Goal: Task Accomplishment & Management: Use online tool/utility

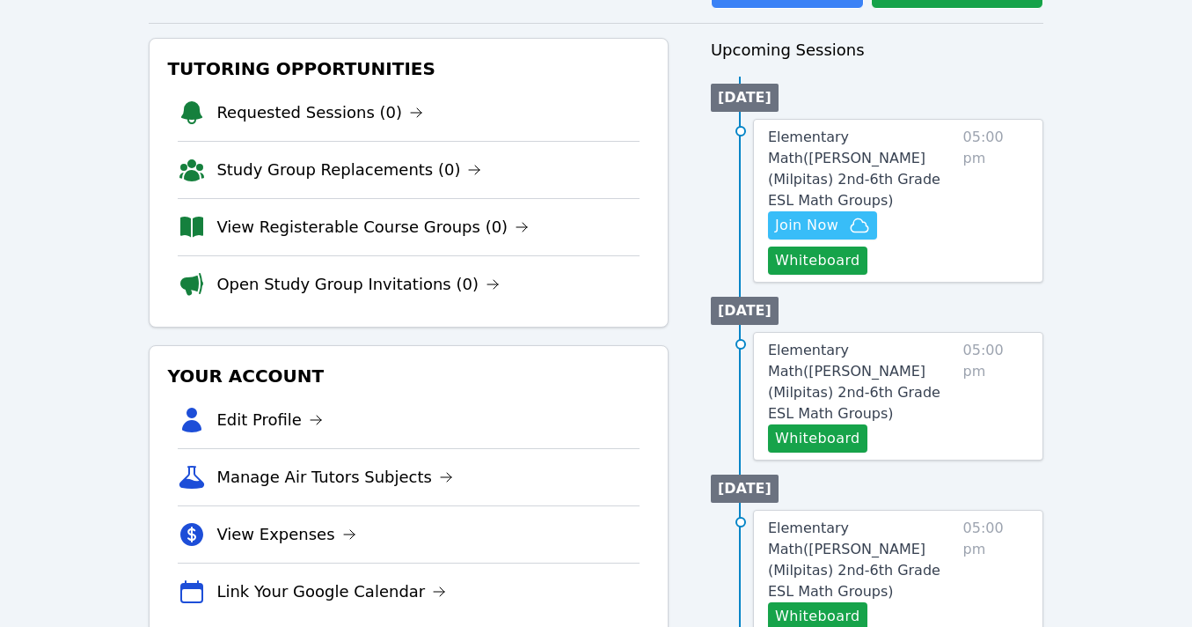
scroll to position [175, 0]
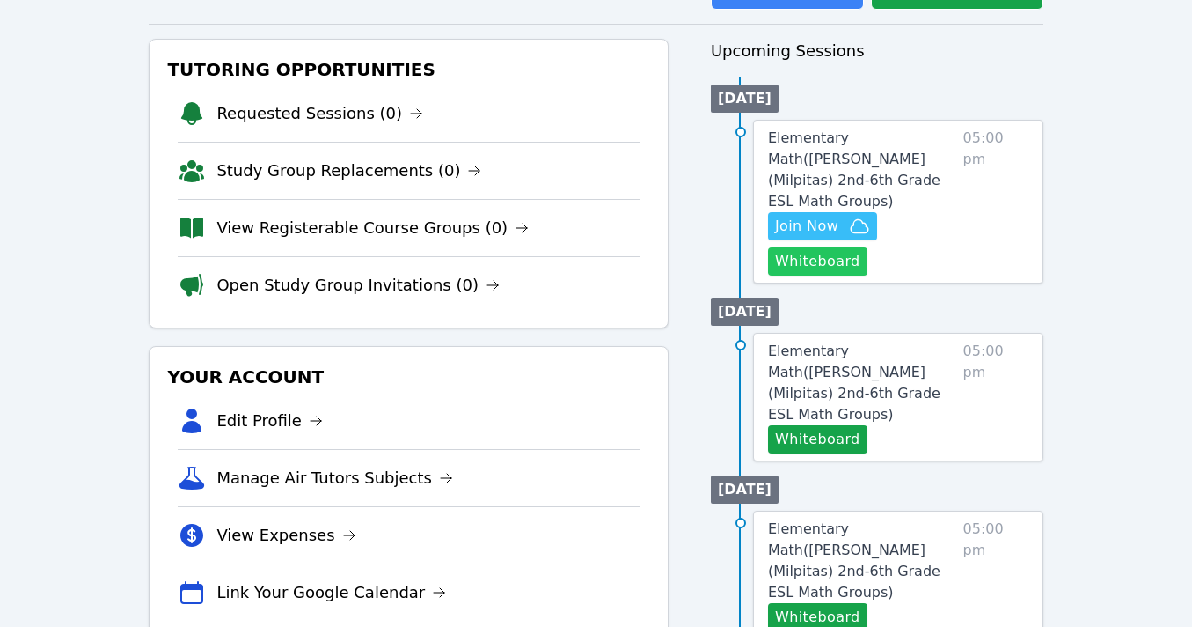
click at [809, 247] on button "Whiteboard" at bounding box center [817, 261] width 99 height 28
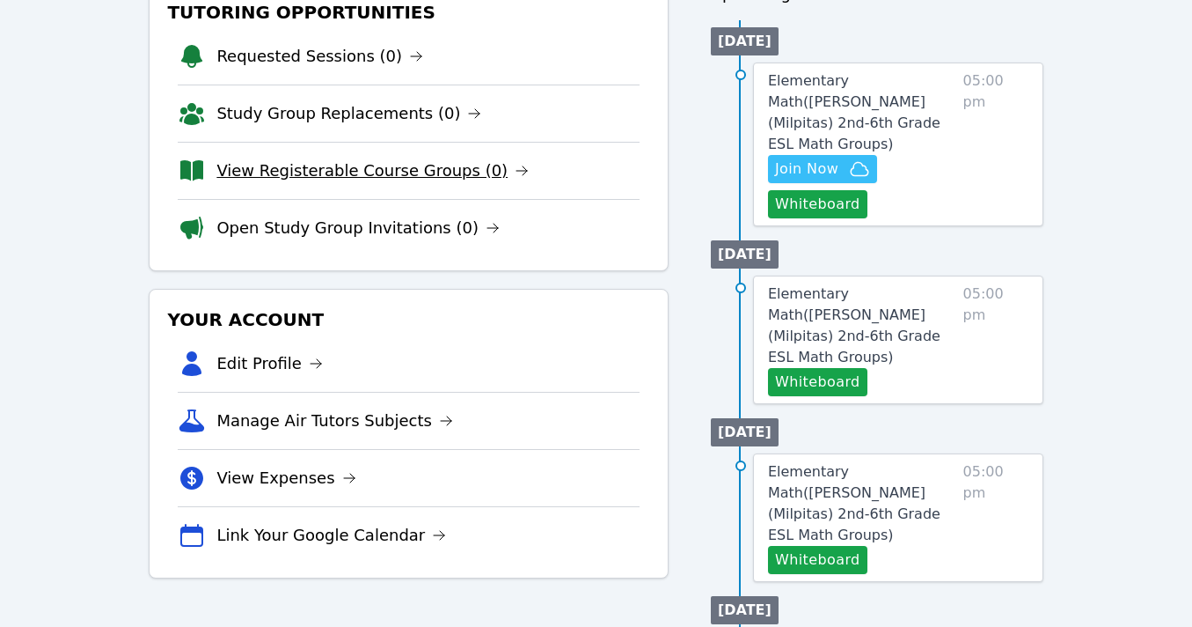
scroll to position [231, 0]
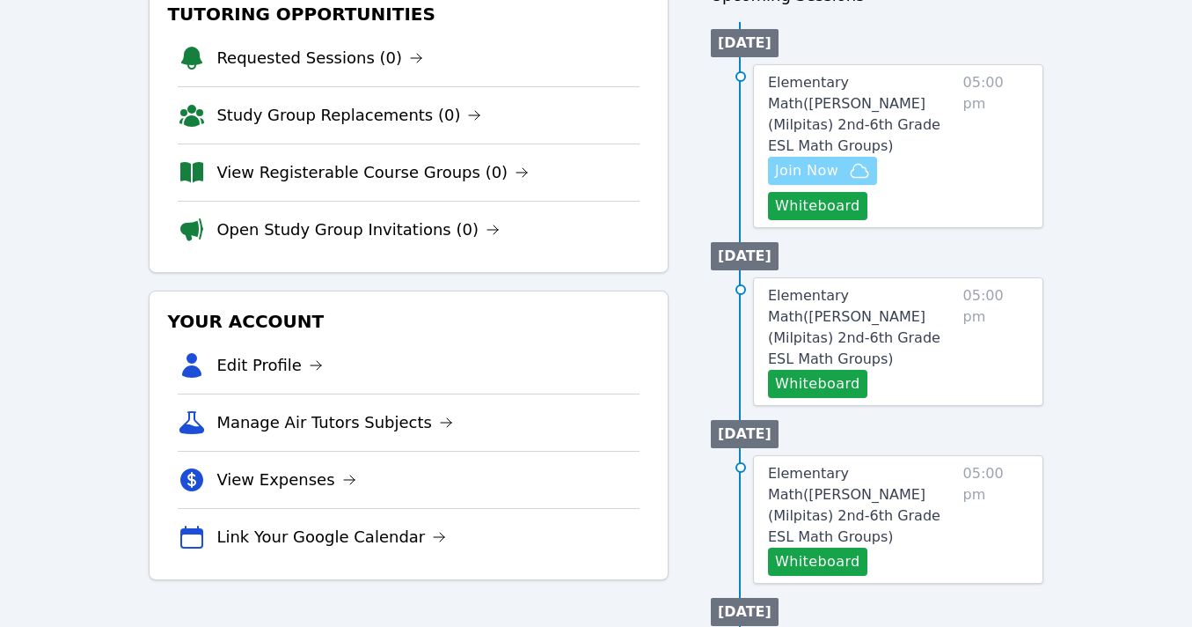
click at [823, 160] on span "Join Now" at bounding box center [806, 170] width 63 height 21
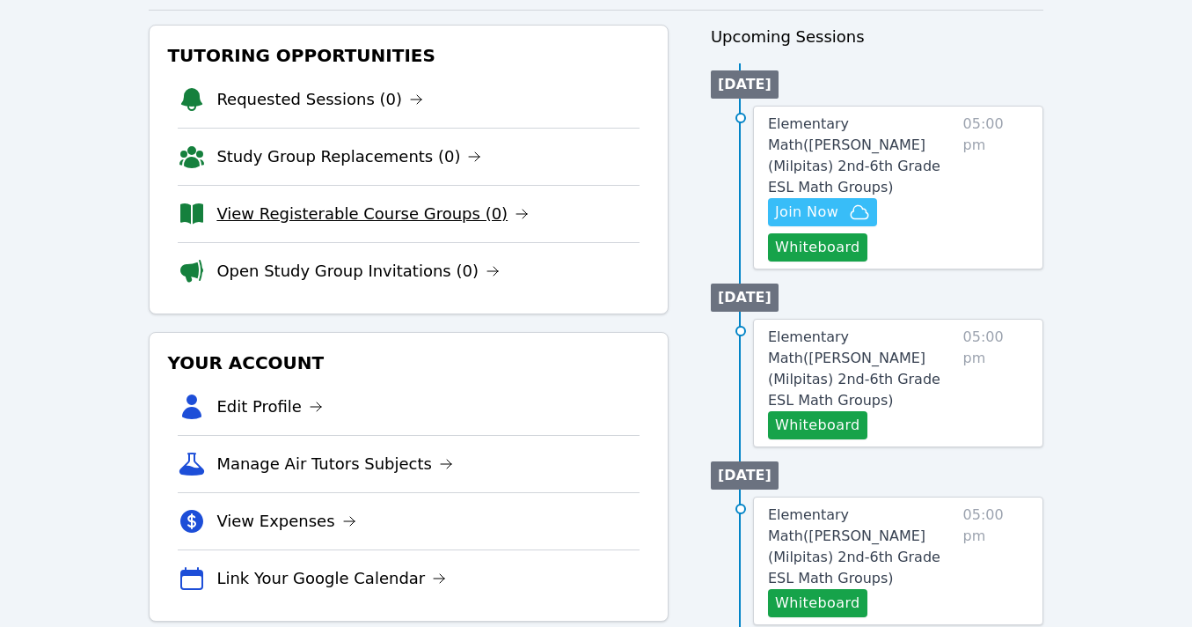
scroll to position [162, 0]
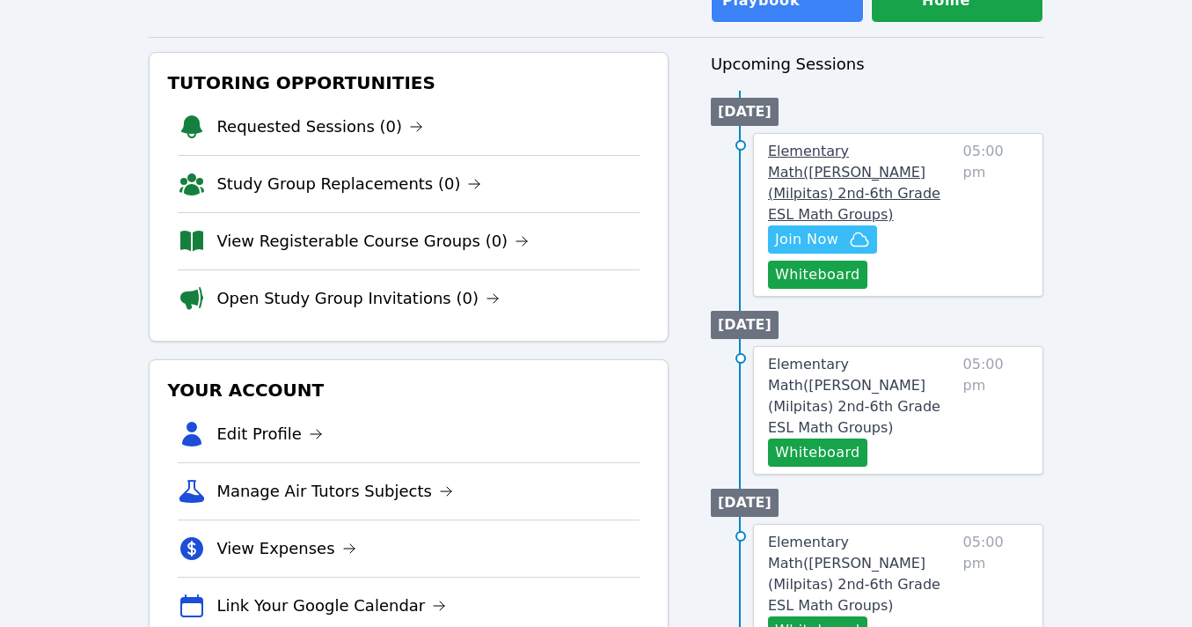
click at [826, 158] on span "Elementary Math ( Spangler (Milpitas) 2nd-6th Grade ESL Math Groups )" at bounding box center [854, 183] width 172 height 80
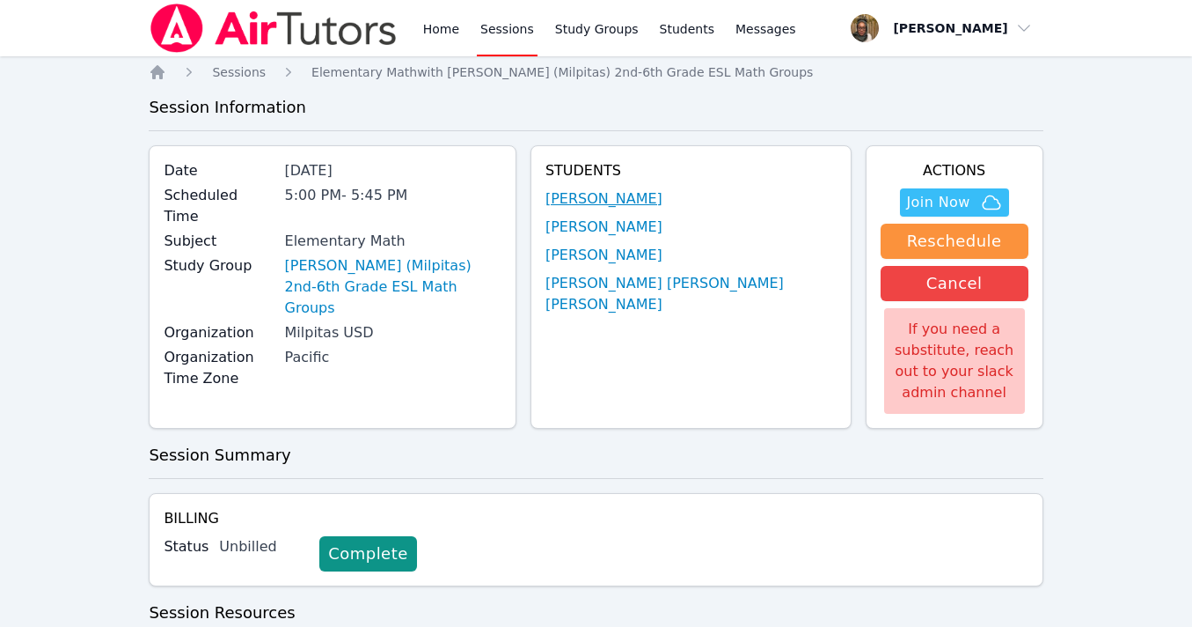
click at [663, 197] on link "[PERSON_NAME]" at bounding box center [604, 198] width 117 height 21
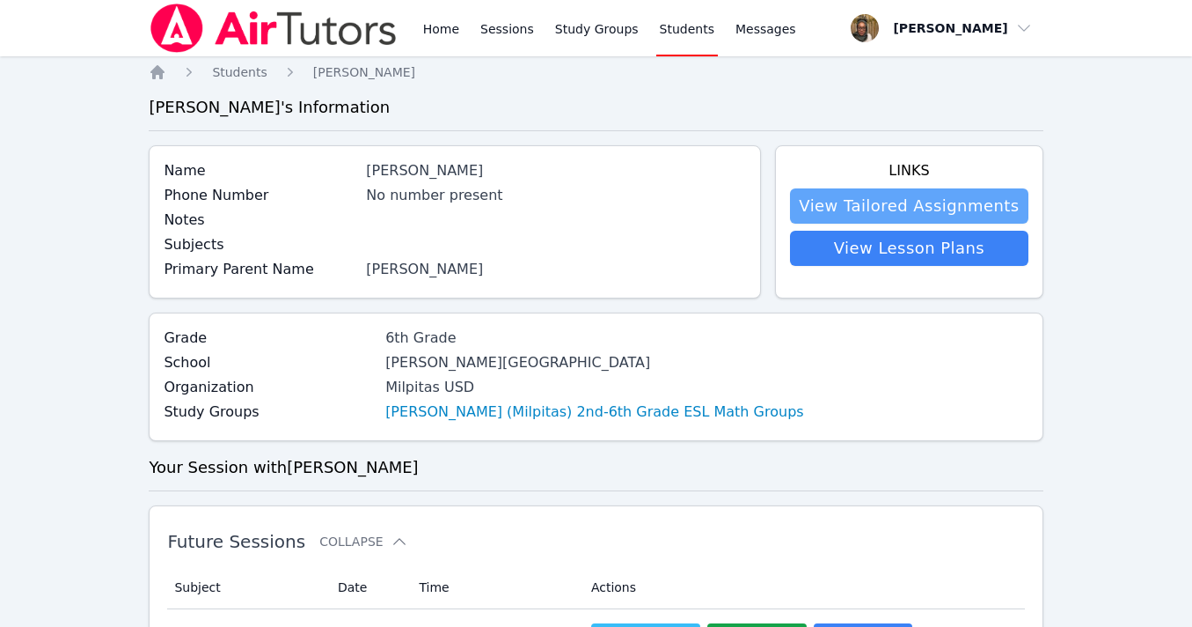
click at [953, 205] on link "View Tailored Assignments" at bounding box center [909, 205] width 238 height 35
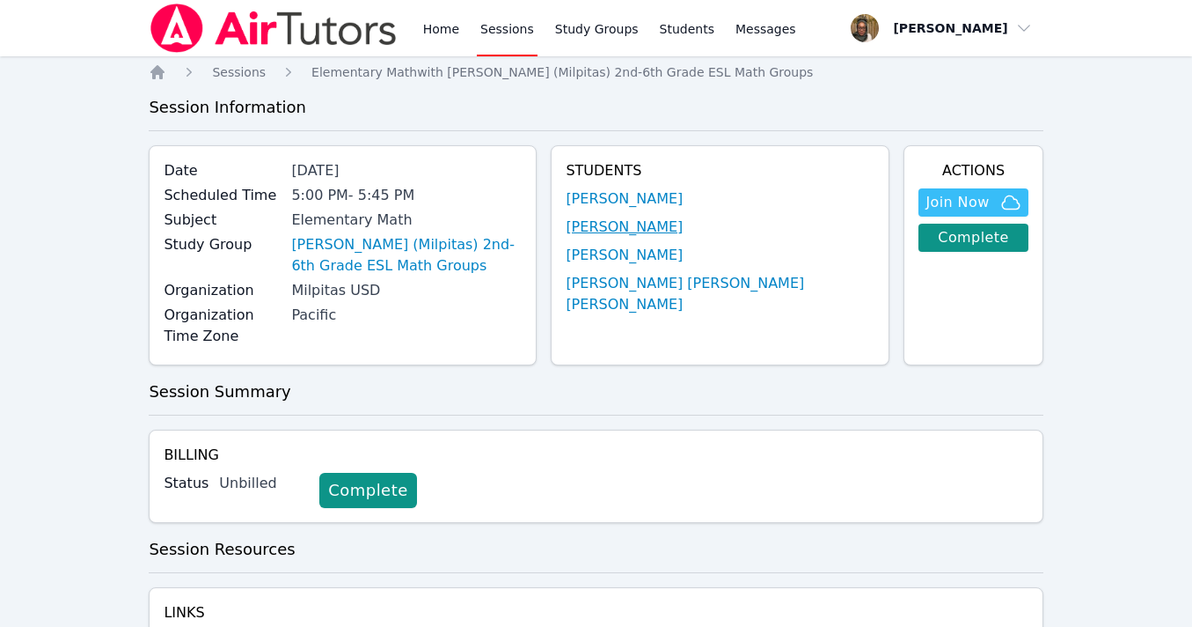
click at [683, 233] on link "[PERSON_NAME]" at bounding box center [624, 226] width 117 height 21
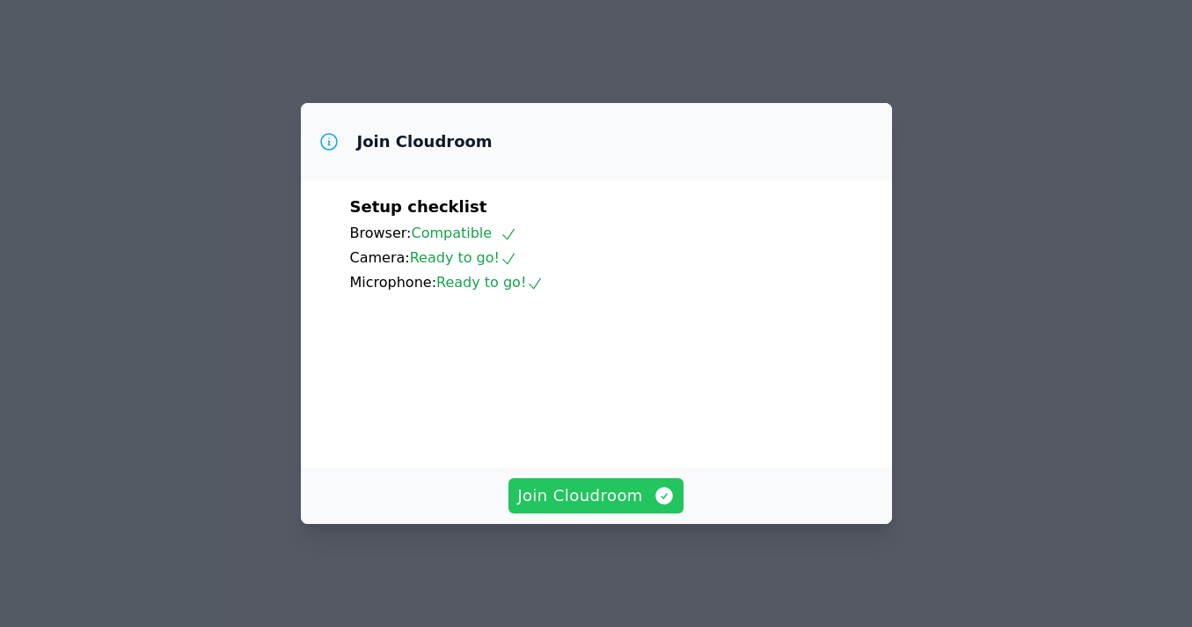
click at [587, 501] on span "Join Cloudroom" at bounding box center [596, 495] width 158 height 25
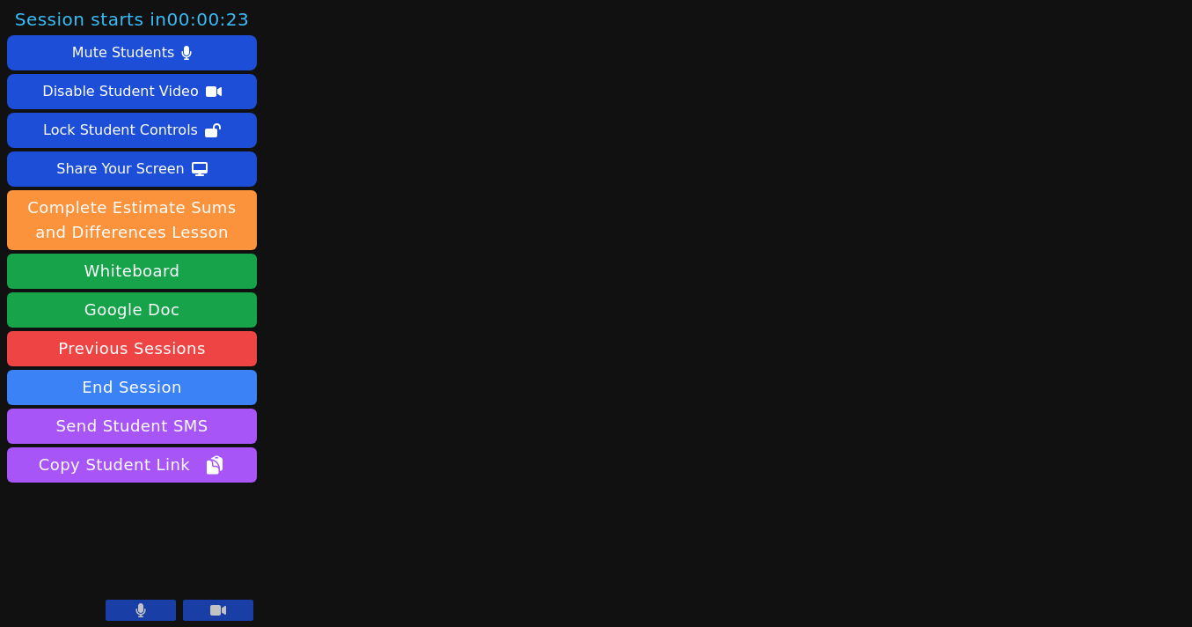
scroll to position [7, 0]
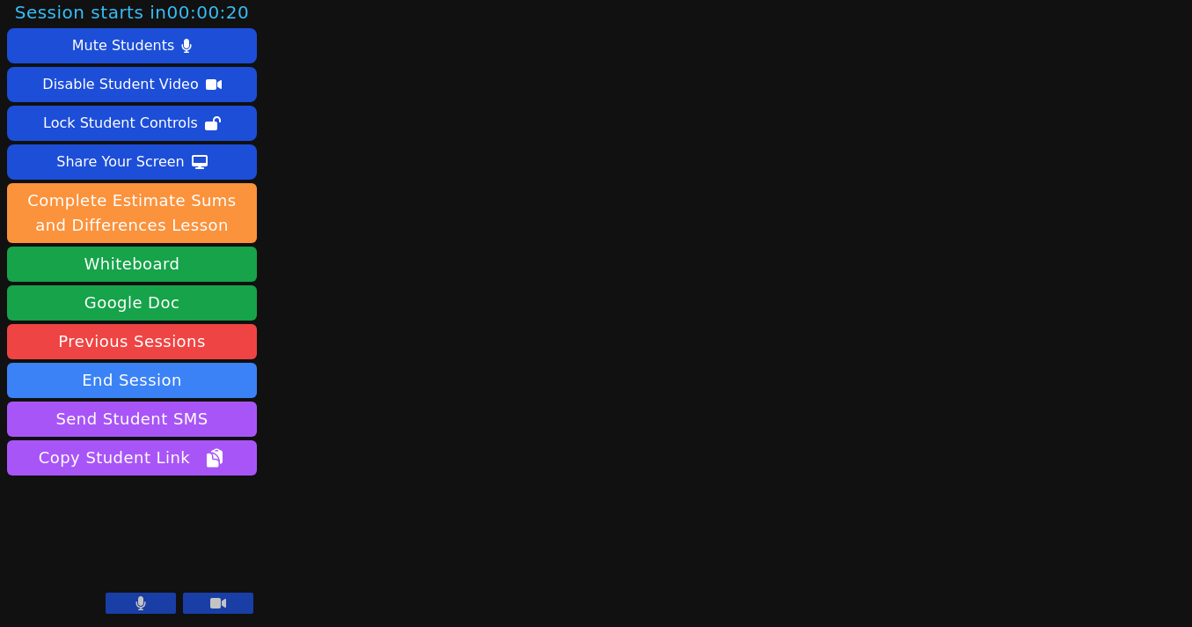
click at [136, 609] on icon at bounding box center [141, 603] width 11 height 14
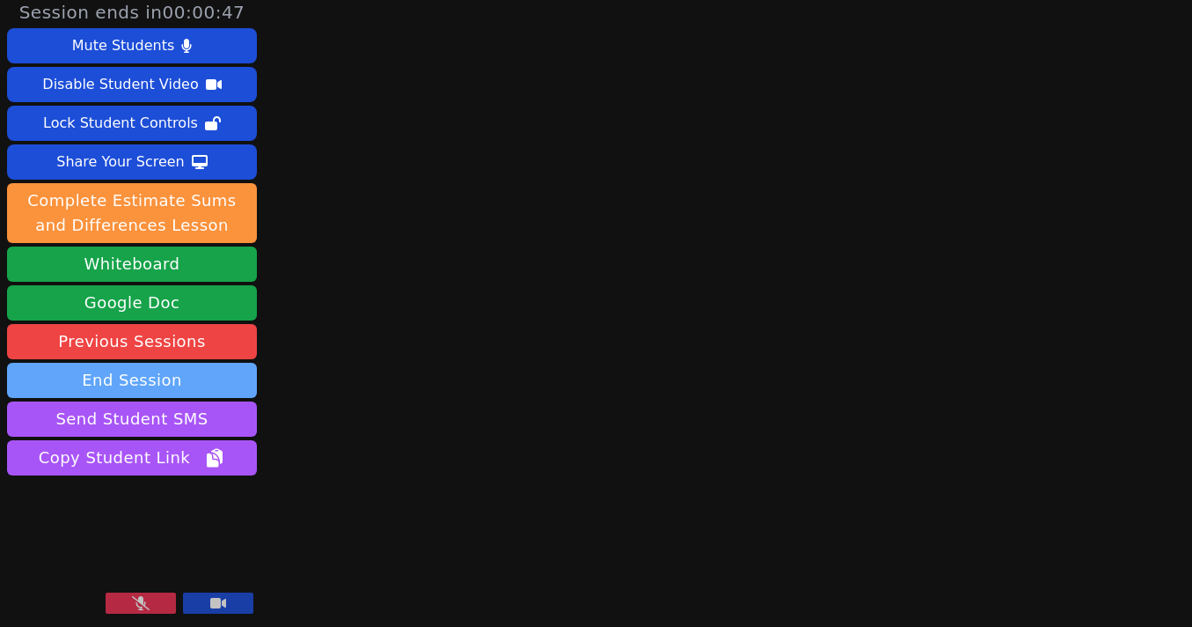
click at [128, 378] on button "End Session" at bounding box center [132, 380] width 250 height 35
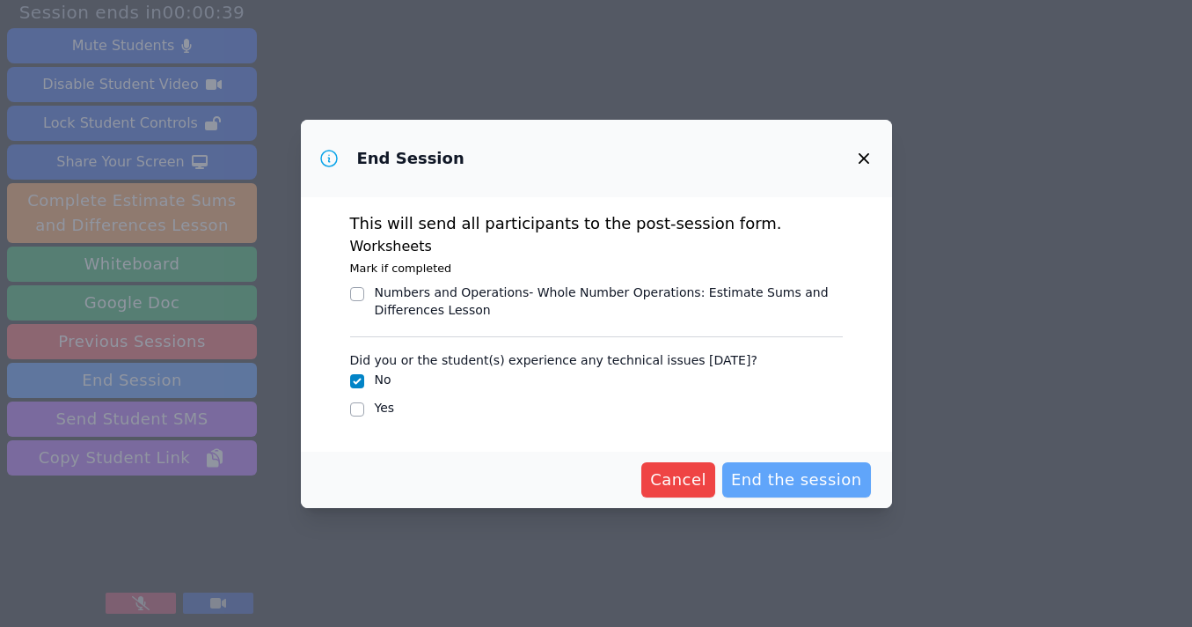
click at [785, 478] on span "End the session" at bounding box center [796, 479] width 131 height 25
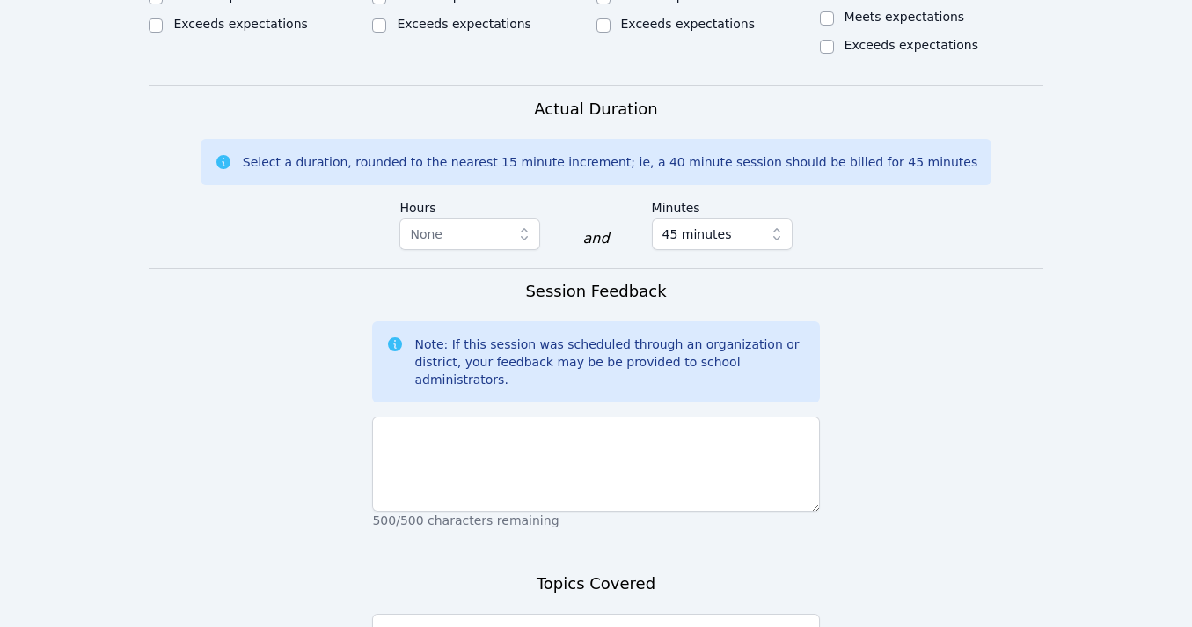
scroll to position [1119, 0]
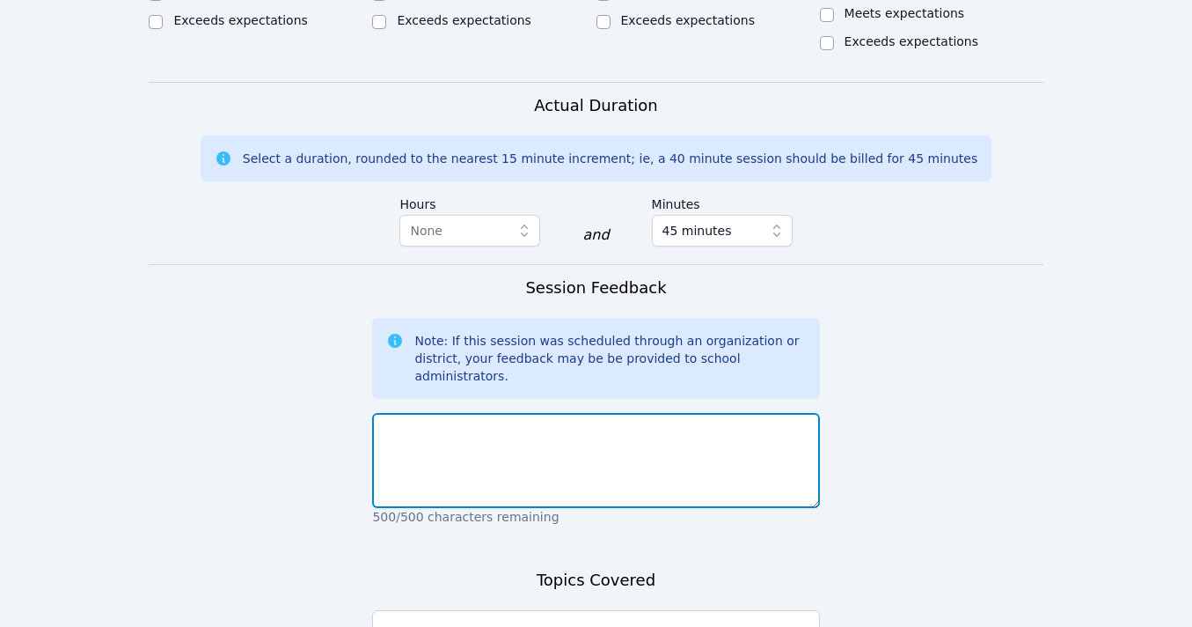
click at [627, 413] on textarea at bounding box center [595, 460] width 447 height 95
drag, startPoint x: 556, startPoint y: 327, endPoint x: 373, endPoint y: 320, distance: 183.2
click at [373, 413] on textarea "Students were a no show." at bounding box center [595, 460] width 447 height 95
click at [509, 413] on textarea "Students were a no show." at bounding box center [595, 460] width 447 height 95
drag, startPoint x: 532, startPoint y: 326, endPoint x: 353, endPoint y: 329, distance: 179.6
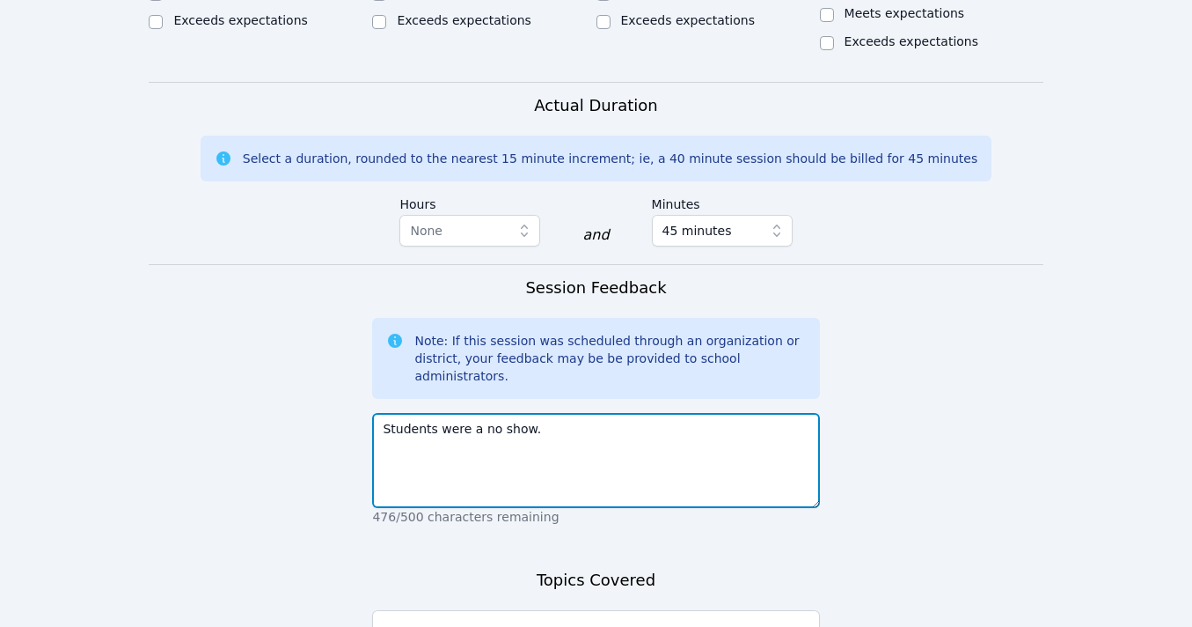
click at [353, 329] on form "Student Participation Do not enter a participation level for ABSENT students Me…" at bounding box center [596, 62] width 894 height 1527
type textarea "A"
drag, startPoint x: 564, startPoint y: 327, endPoint x: 359, endPoint y: 327, distance: 205.1
click at [359, 327] on form "Student Participation Do not enter a participation level for ABSENT students Me…" at bounding box center [596, 62] width 894 height 1527
type textarea "Students were all absent."
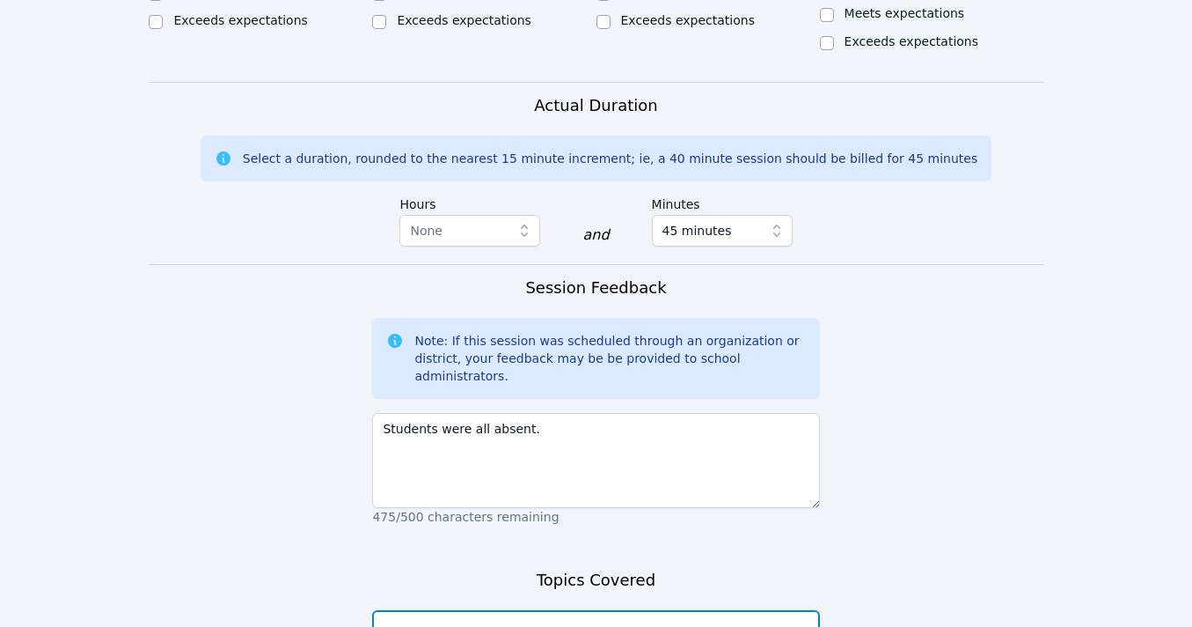
paste textarea "Students were all absent."
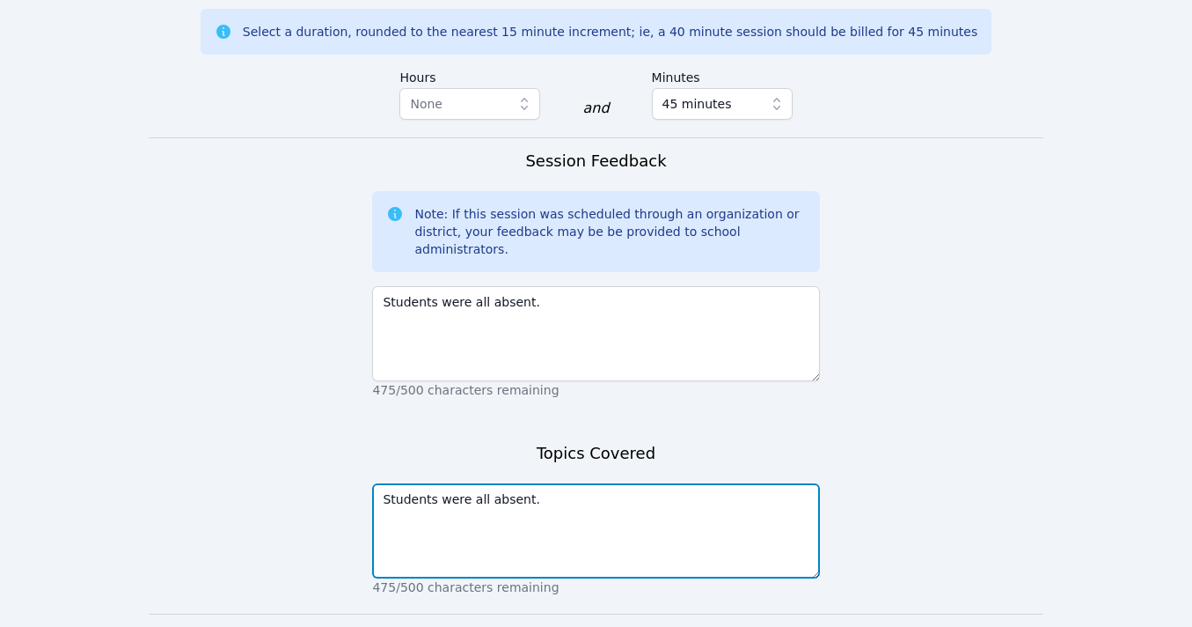
scroll to position [1262, 0]
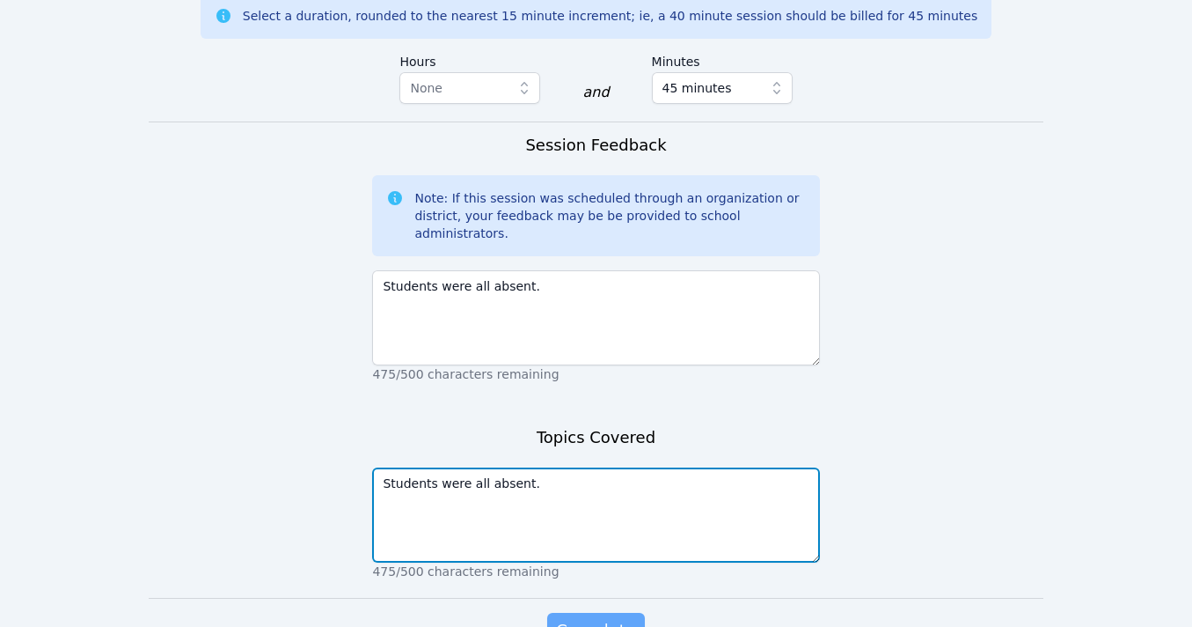
type textarea "Students were all absent."
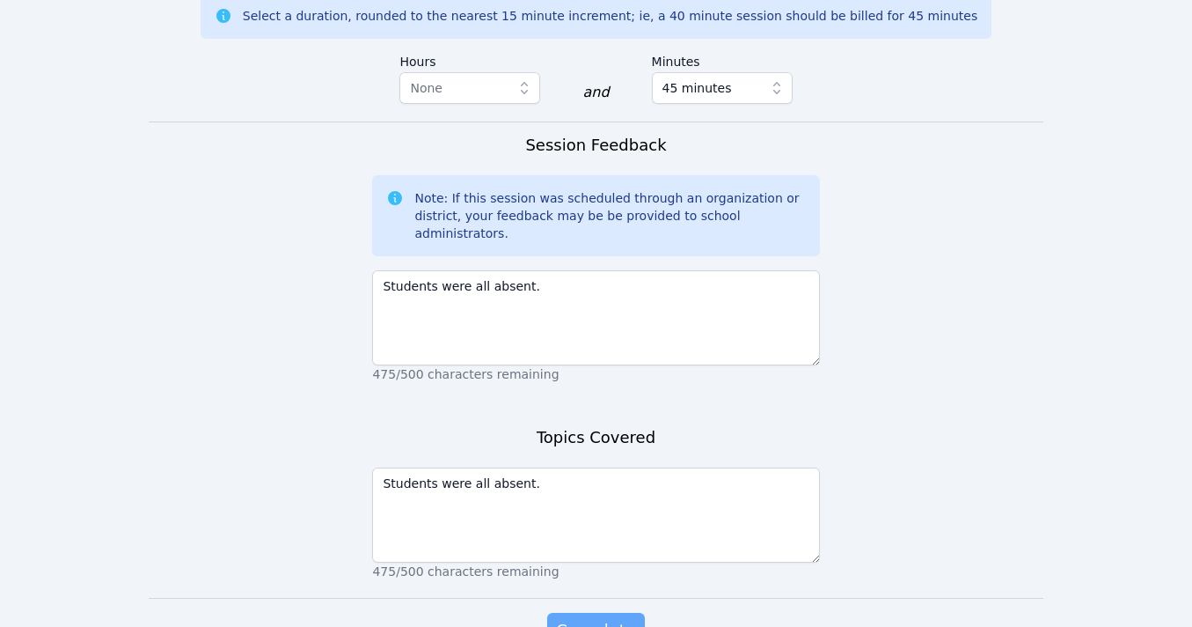
click at [573, 618] on span "Complete" at bounding box center [595, 630] width 79 height 25
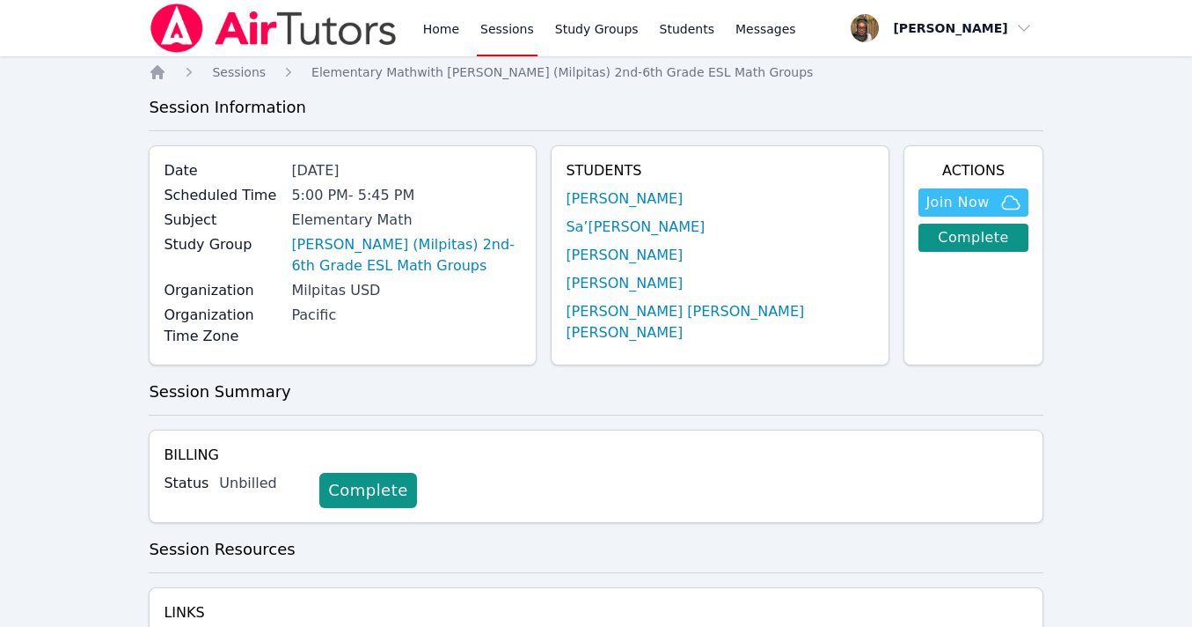
scroll to position [58, 0]
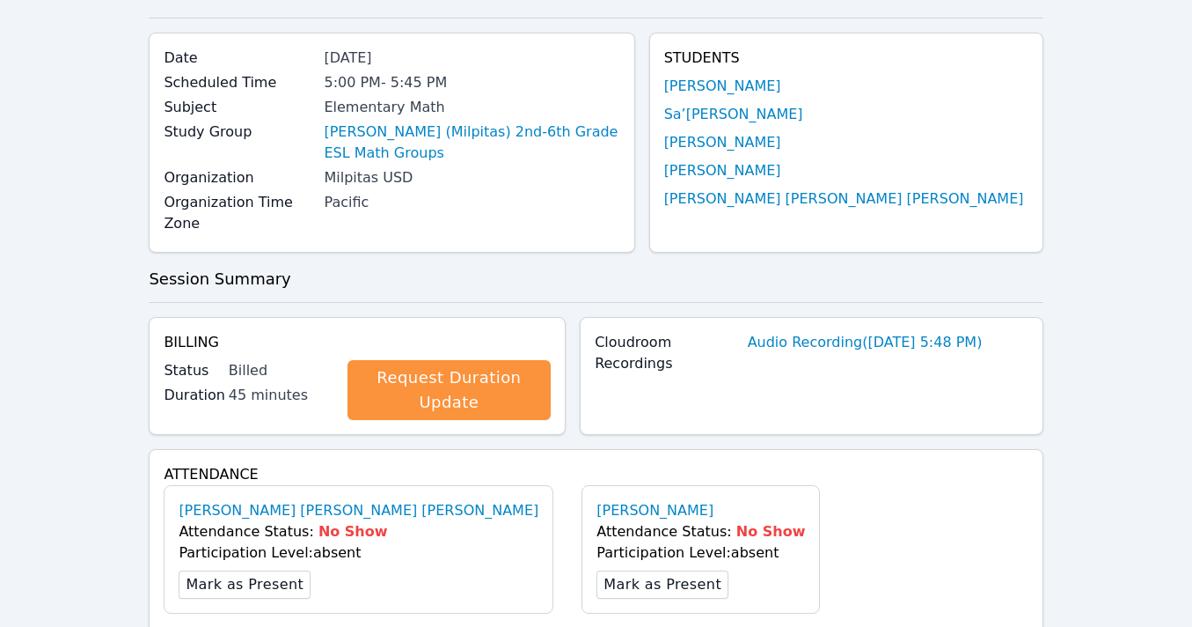
scroll to position [117, 0]
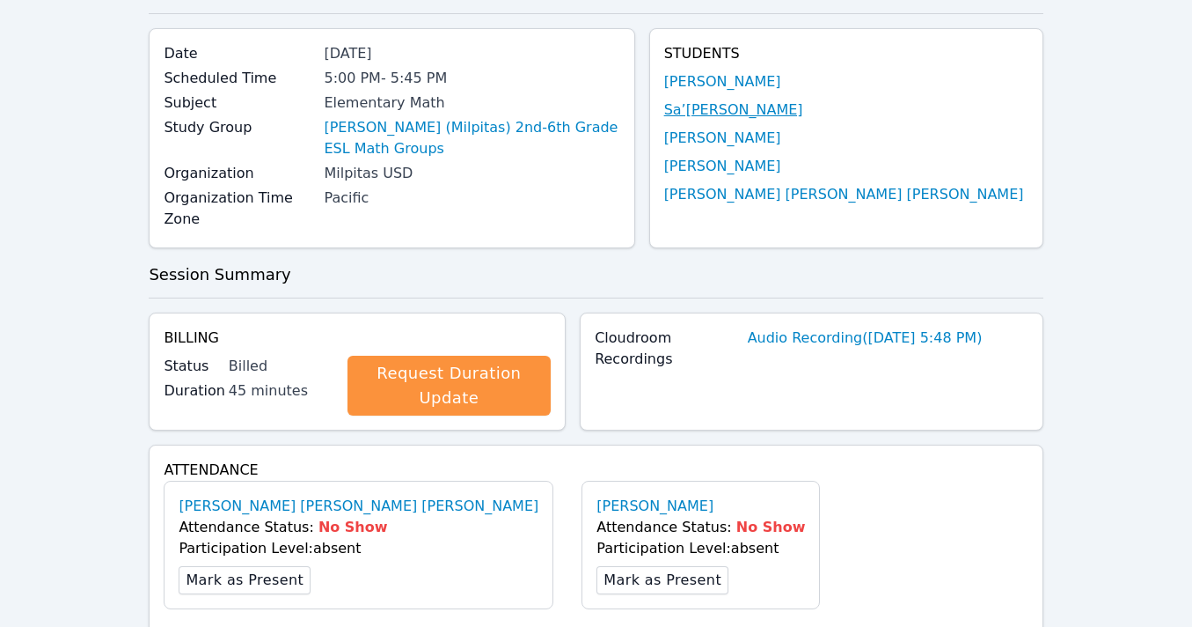
click at [803, 112] on link "Sa’rrai Houston" at bounding box center [733, 109] width 139 height 21
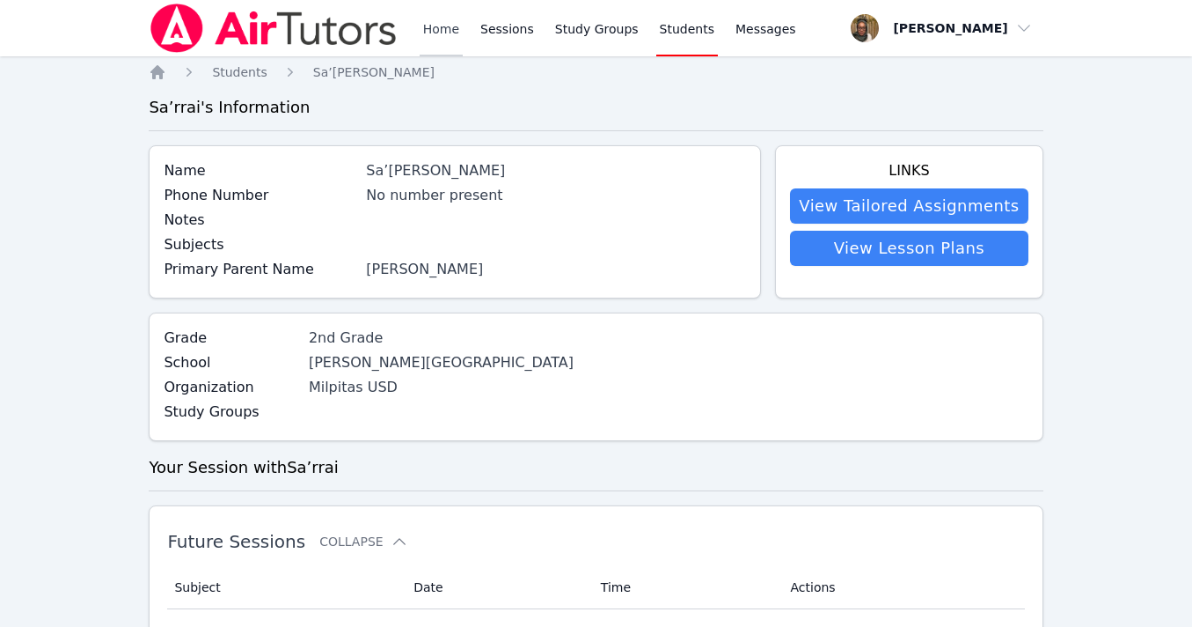
click at [437, 32] on link "Home" at bounding box center [441, 28] width 43 height 56
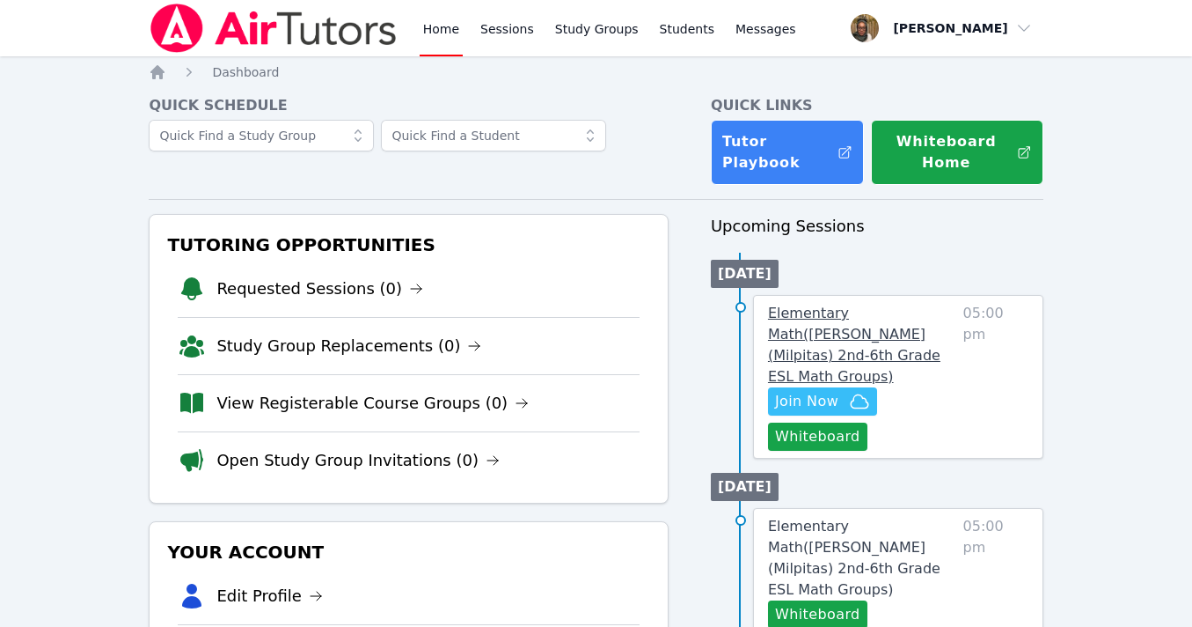
click at [810, 334] on span "Elementary Math ( Spangler (Milpitas) 2nd-6th Grade ESL Math Groups )" at bounding box center [854, 345] width 172 height 80
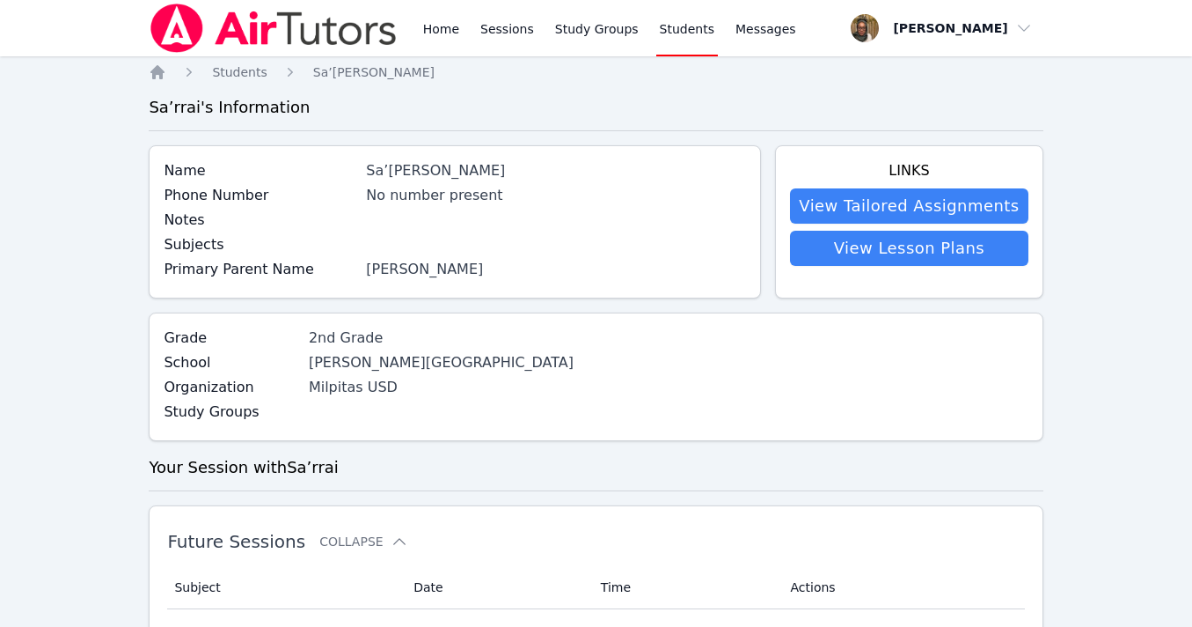
scroll to position [117, 0]
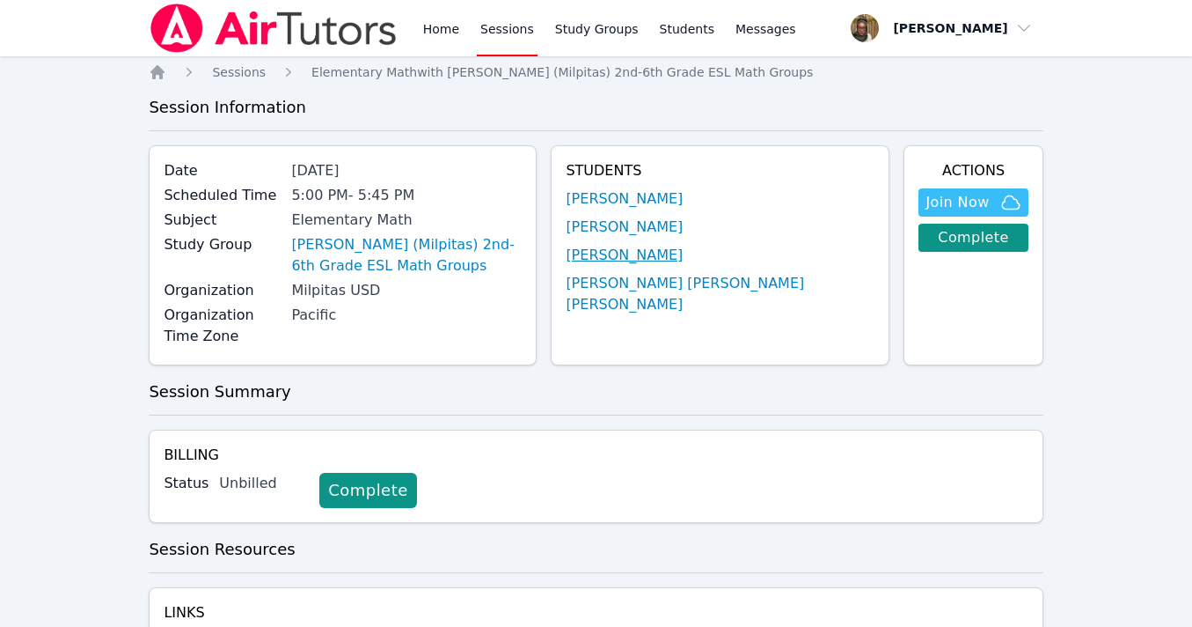
click at [683, 251] on link "[PERSON_NAME]" at bounding box center [624, 255] width 117 height 21
click at [682, 279] on link "[PERSON_NAME] [PERSON_NAME] [PERSON_NAME]" at bounding box center [720, 294] width 309 height 42
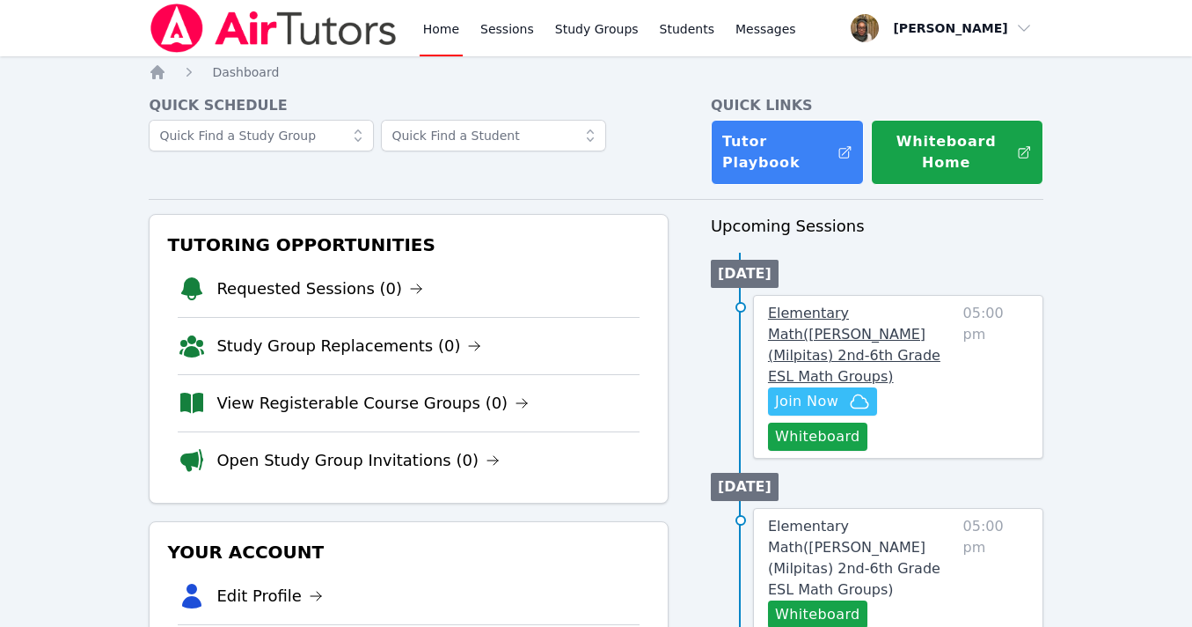
click at [801, 313] on span "Elementary Math ( Spangler (Milpitas) 2nd-6th Grade ESL Math Groups )" at bounding box center [854, 345] width 172 height 80
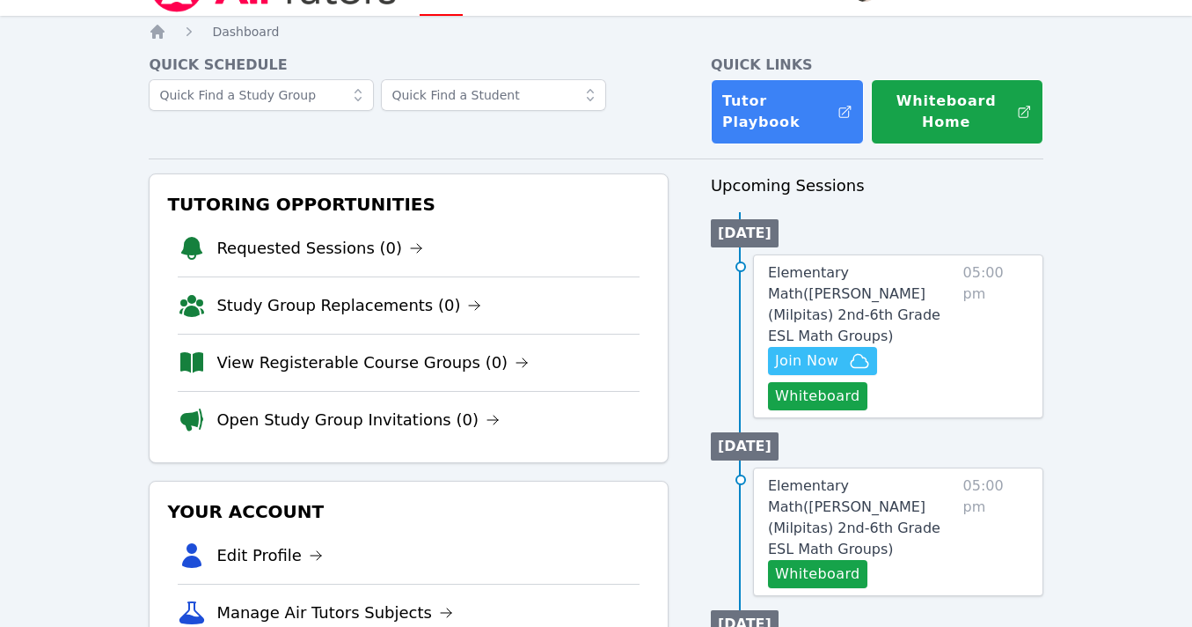
scroll to position [43, 0]
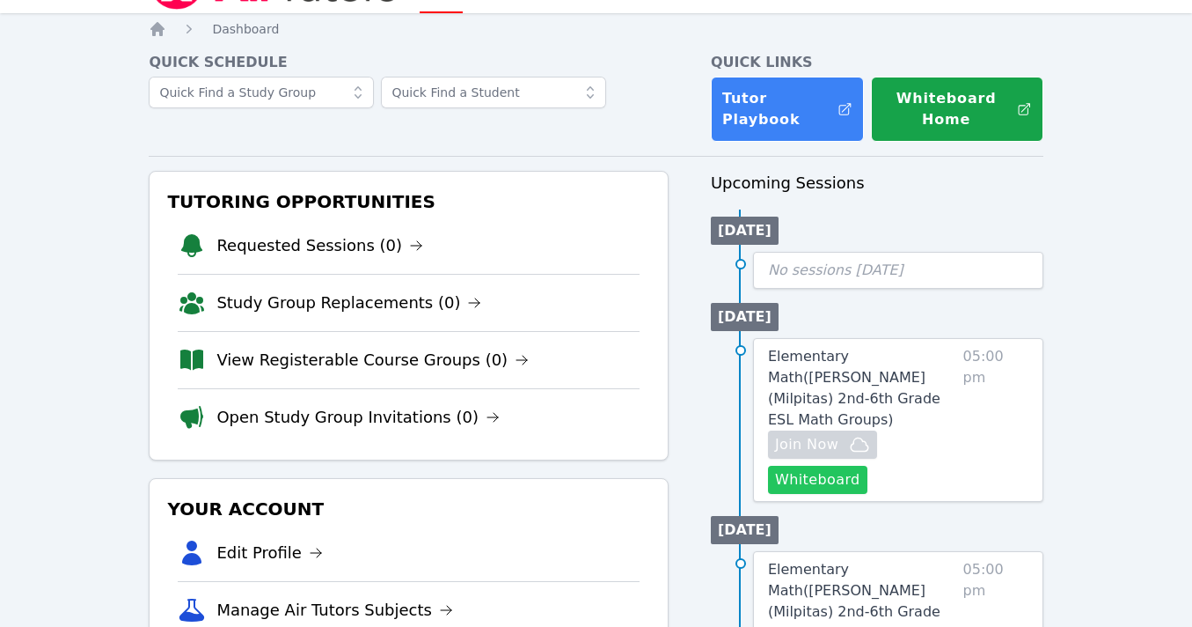
click at [827, 466] on button "Whiteboard" at bounding box center [817, 480] width 99 height 28
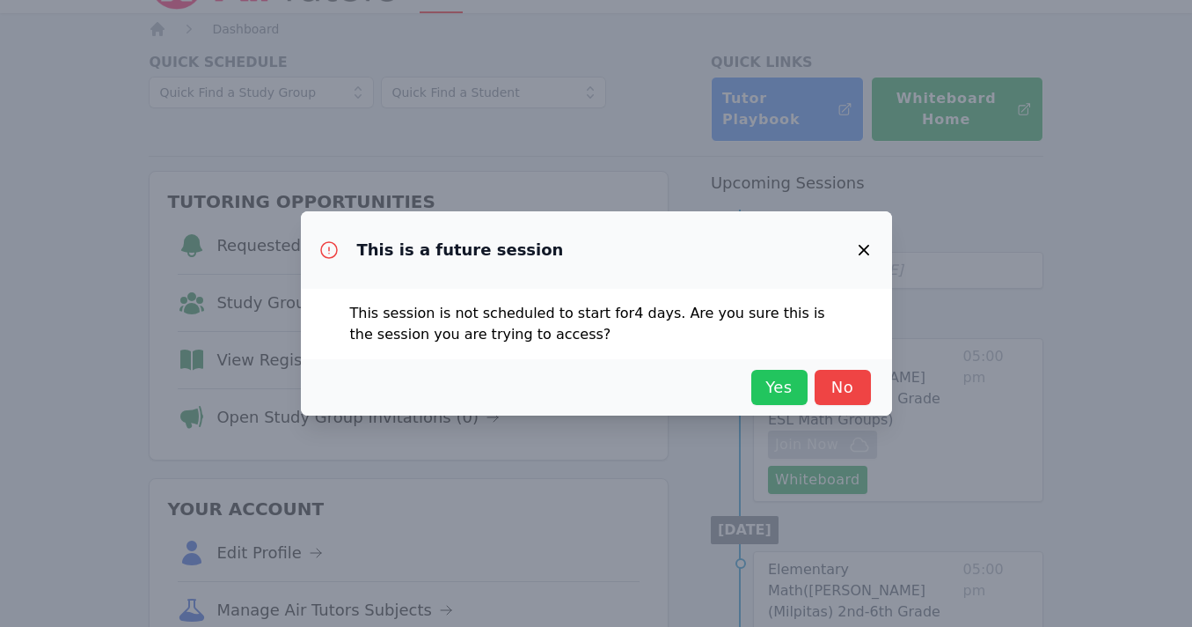
click at [767, 388] on span "Yes" at bounding box center [779, 387] width 39 height 25
